Goal: Subscribe to service/newsletter

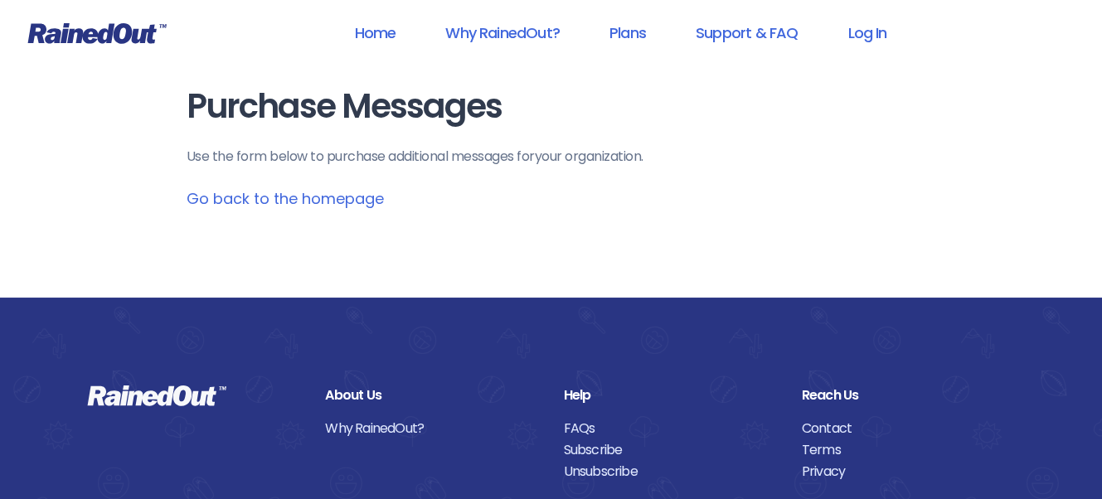
drag, startPoint x: 207, startPoint y: 109, endPoint x: 235, endPoint y: 130, distance: 35.5
click at [207, 109] on h1 "Purchase Messages" at bounding box center [551, 106] width 729 height 37
click at [332, 200] on link "Go back to the homepage" at bounding box center [285, 198] width 197 height 21
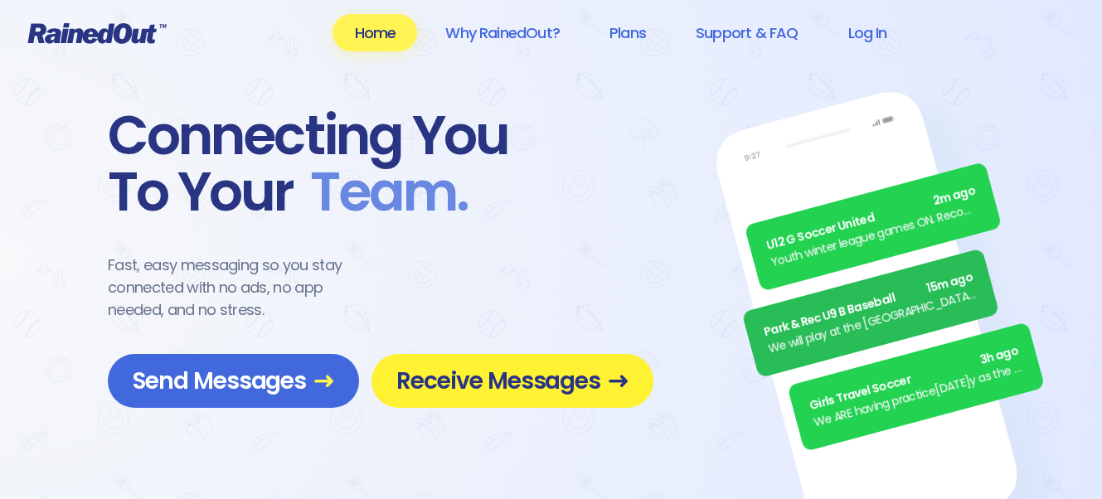
click at [521, 385] on span "Receive Messages" at bounding box center [512, 380] width 232 height 29
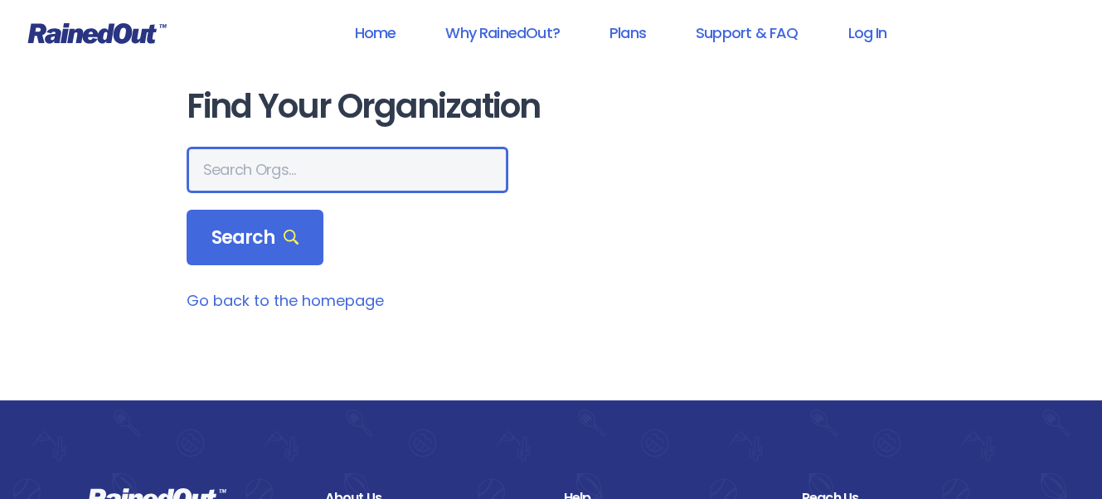
click at [315, 182] on input "text" at bounding box center [348, 170] width 322 height 46
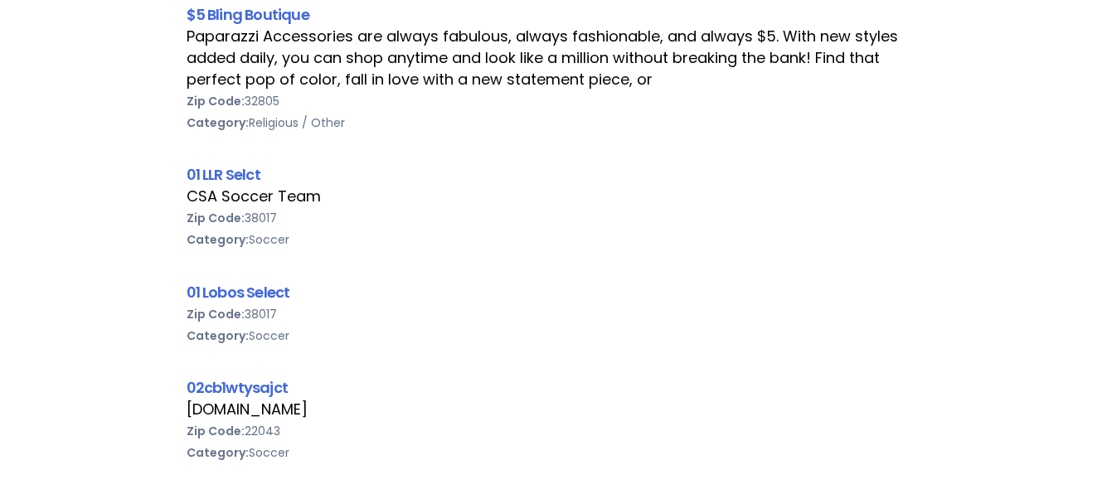
scroll to position [663, 0]
click at [345, 228] on div "Category: Soccer" at bounding box center [551, 239] width 729 height 22
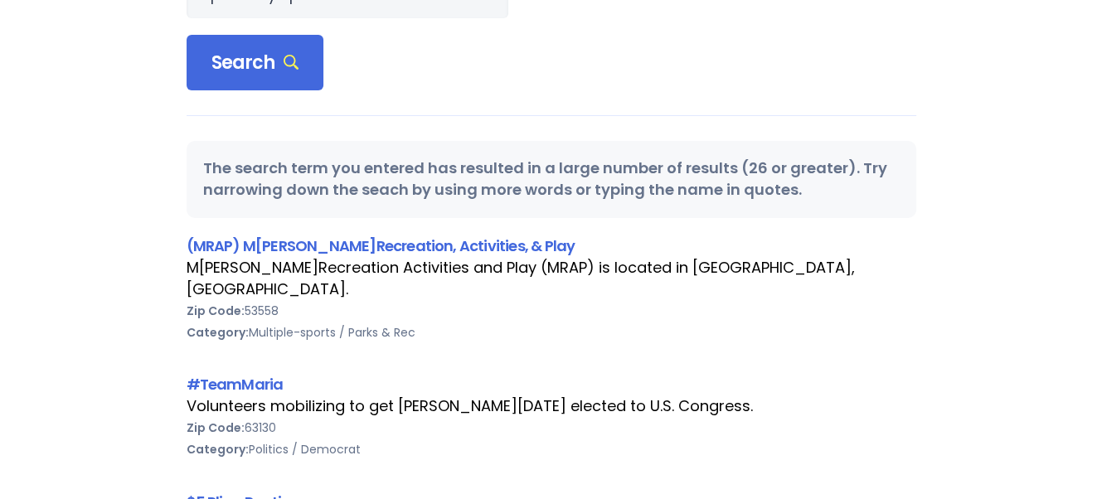
scroll to position [0, 0]
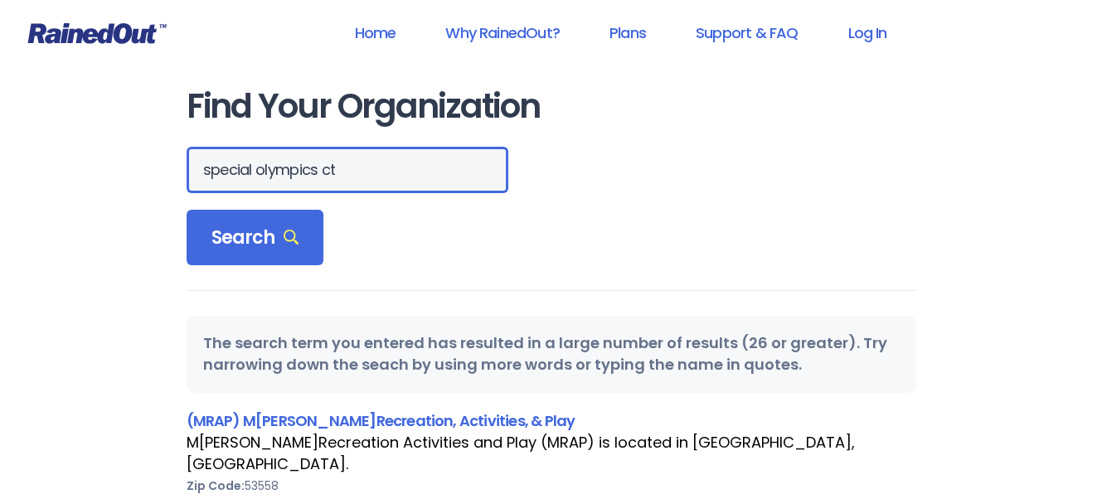
click at [340, 182] on input "special olympics ct" at bounding box center [348, 170] width 322 height 46
type input "special olympics [US_STATE]"
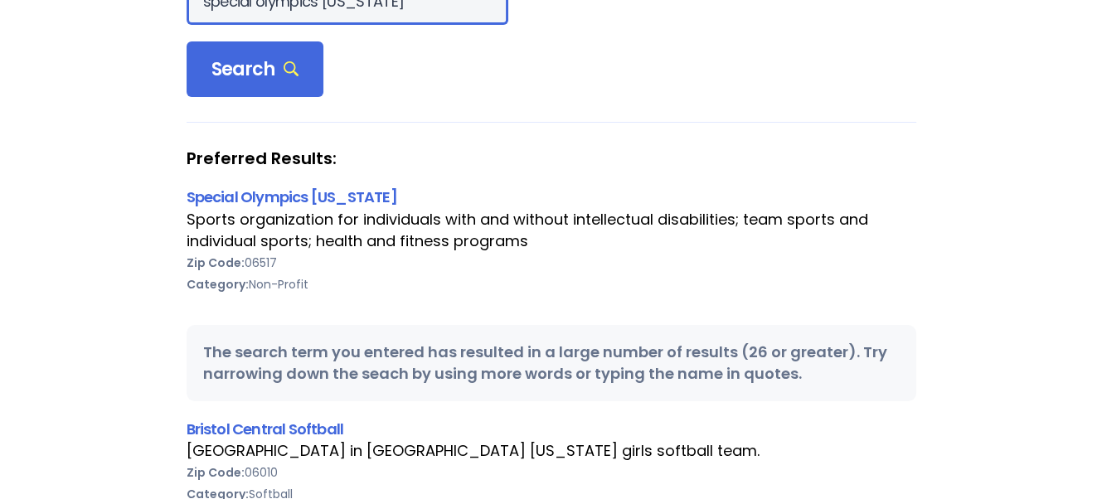
scroll to position [166, 0]
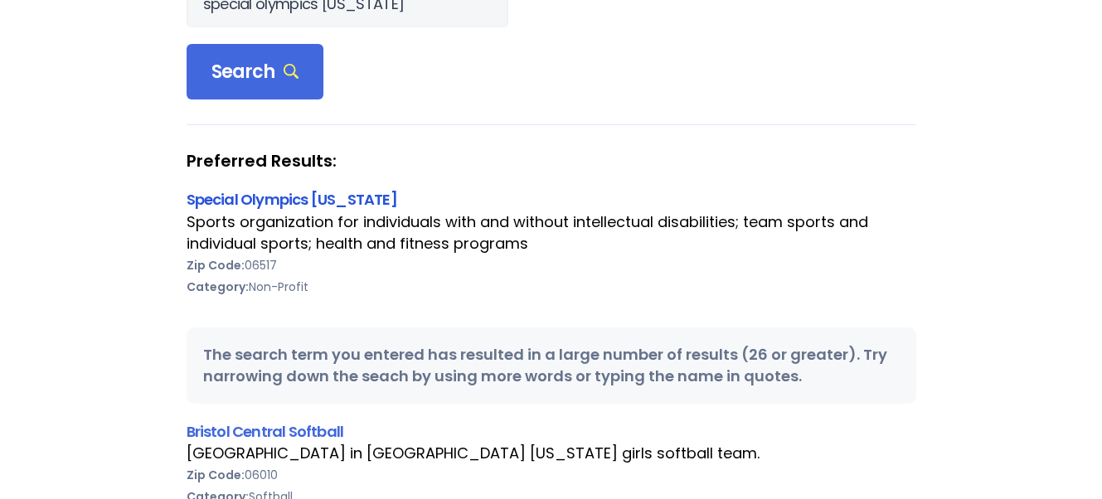
click at [312, 201] on link "Special Olympics [US_STATE]" at bounding box center [292, 199] width 211 height 21
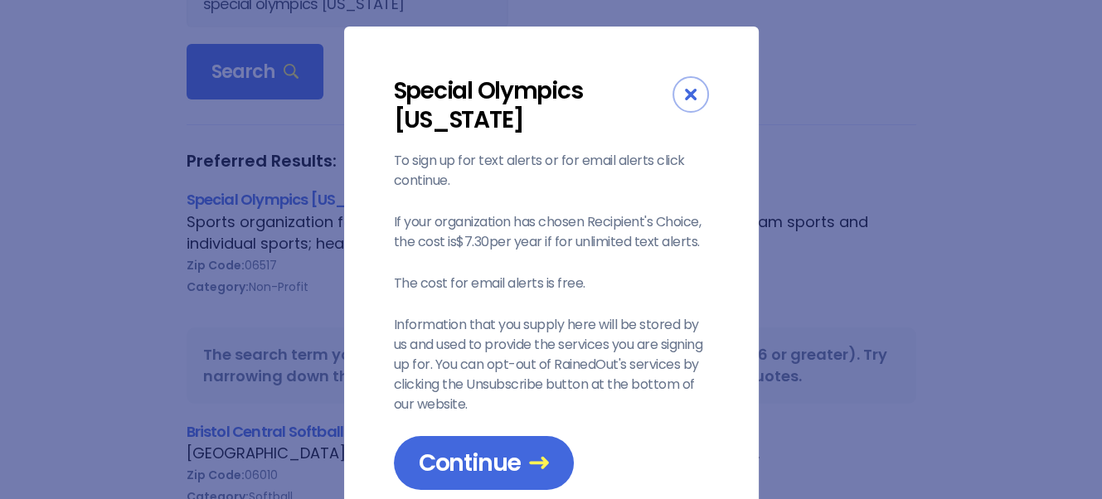
scroll to position [66, 0]
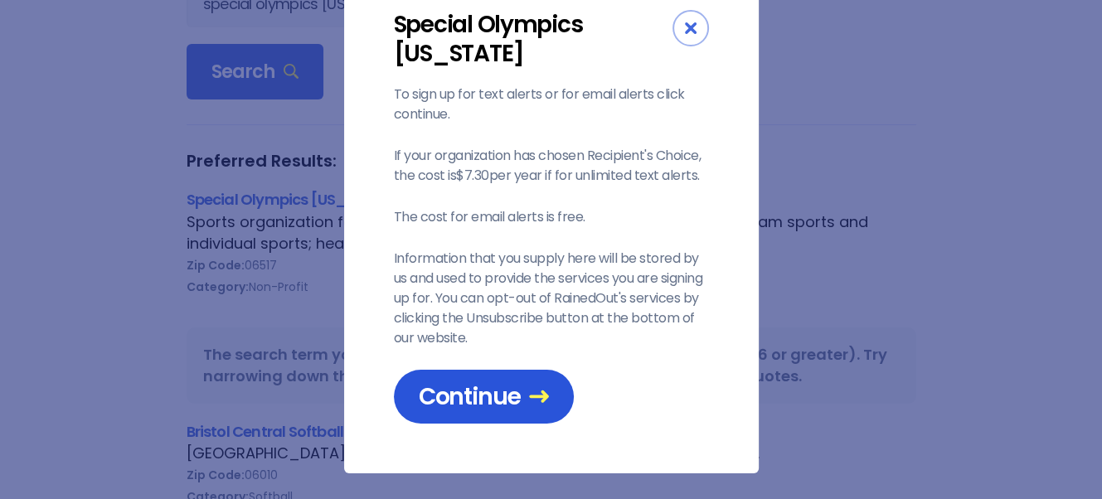
click at [521, 409] on span "Continue" at bounding box center [484, 396] width 130 height 29
